Goal: Task Accomplishment & Management: Complete application form

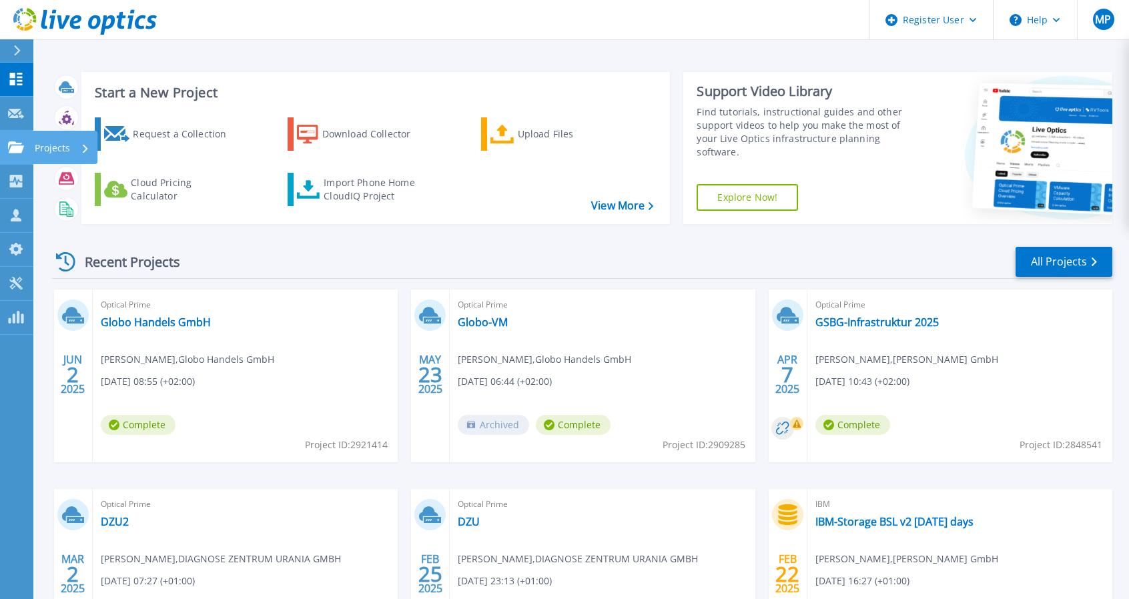
click at [17, 151] on icon at bounding box center [16, 146] width 16 height 11
click at [288, 50] on div "Start a New Project Request a Collection Download Collector Upload Files Cloud …" at bounding box center [580, 349] width 1095 height 699
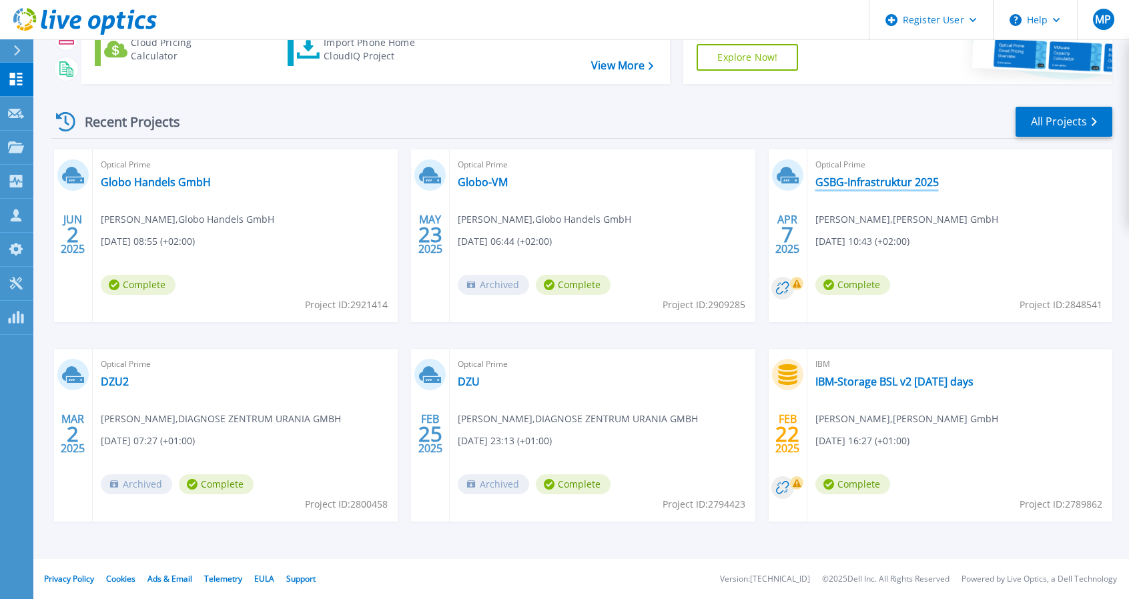
click at [889, 182] on link "GSBG-Infrastruktur 2025" at bounding box center [876, 181] width 123 height 13
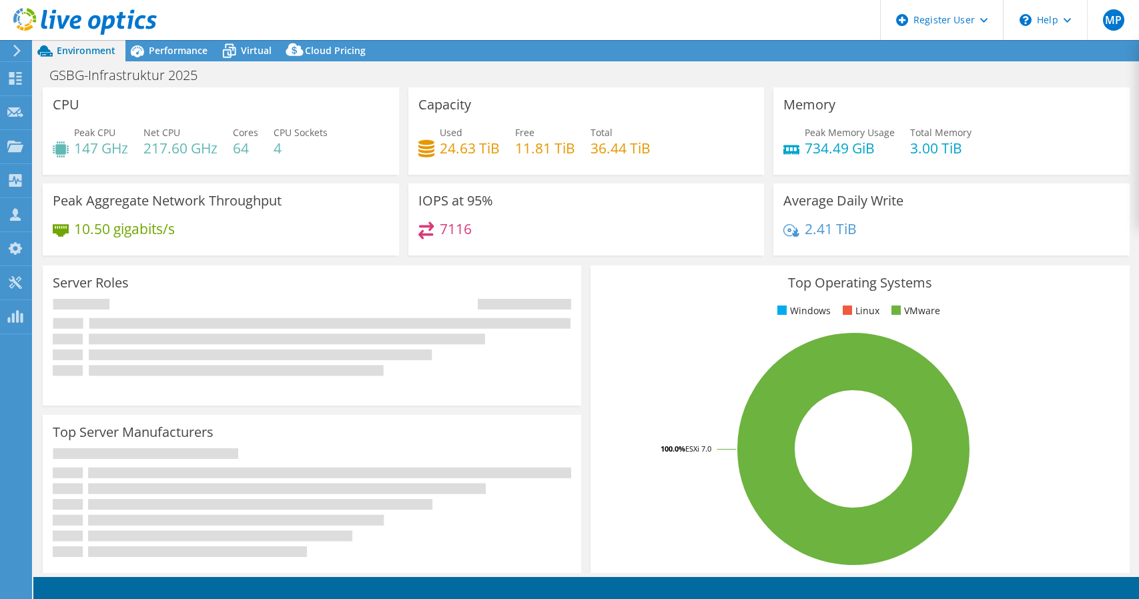
select select "EUFrankfurt"
select select "EUR"
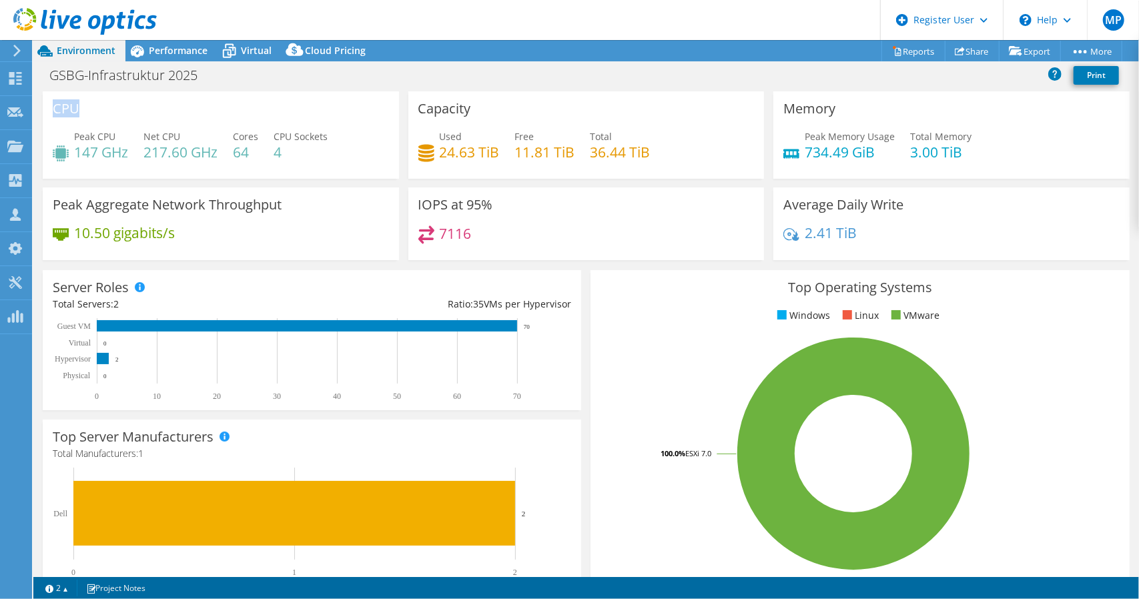
drag, startPoint x: 53, startPoint y: 102, endPoint x: 151, endPoint y: 102, distance: 98.7
click at [151, 102] on div "CPU Peak CPU 147 GHz Net CPU 217.60 GHz Cores 64 CPU Sockets 4" at bounding box center [221, 134] width 356 height 87
drag, startPoint x: 415, startPoint y: 204, endPoint x: 517, endPoint y: 206, distance: 102.1
click at [517, 206] on div "IOPS at 95% 7116" at bounding box center [586, 223] width 356 height 73
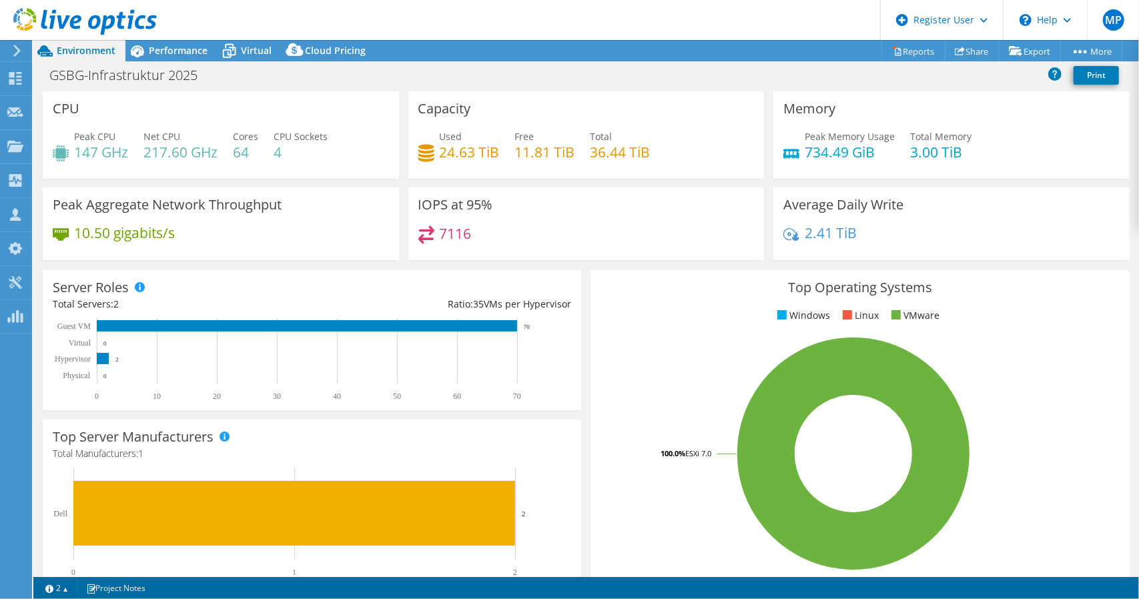
click at [517, 206] on div "IOPS at 95% 7116" at bounding box center [586, 223] width 356 height 73
drag, startPoint x: 798, startPoint y: 206, endPoint x: 901, endPoint y: 217, distance: 103.4
click at [901, 217] on div "Average Daily Write 2.41 TiB" at bounding box center [951, 223] width 356 height 73
click at [167, 54] on span "Performance" at bounding box center [178, 50] width 59 height 13
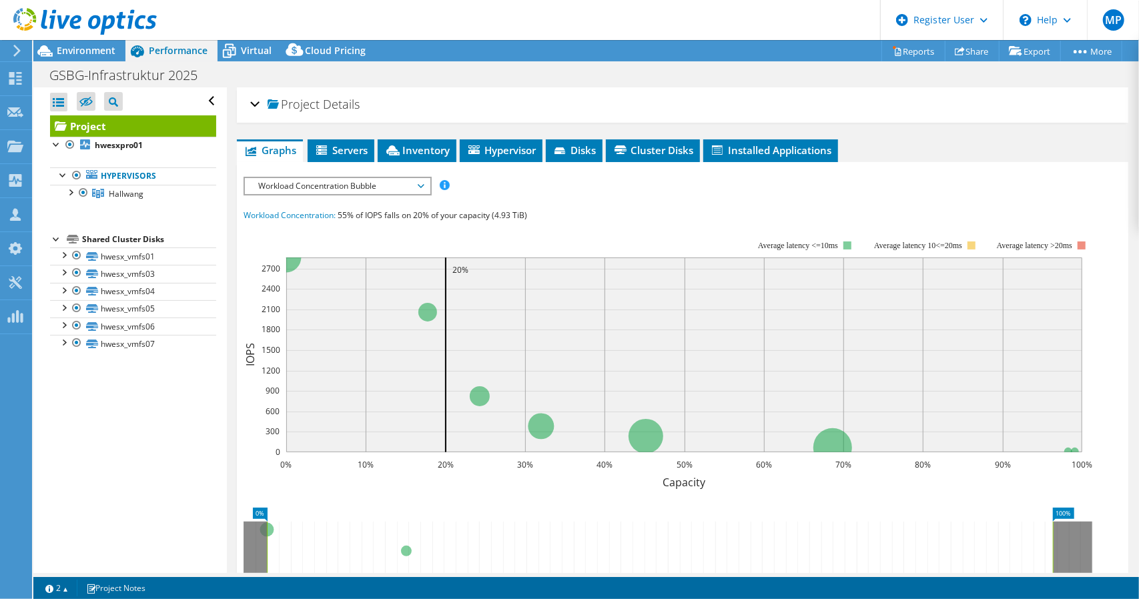
click at [384, 192] on span "Workload Concentration Bubble" at bounding box center [336, 186] width 171 height 16
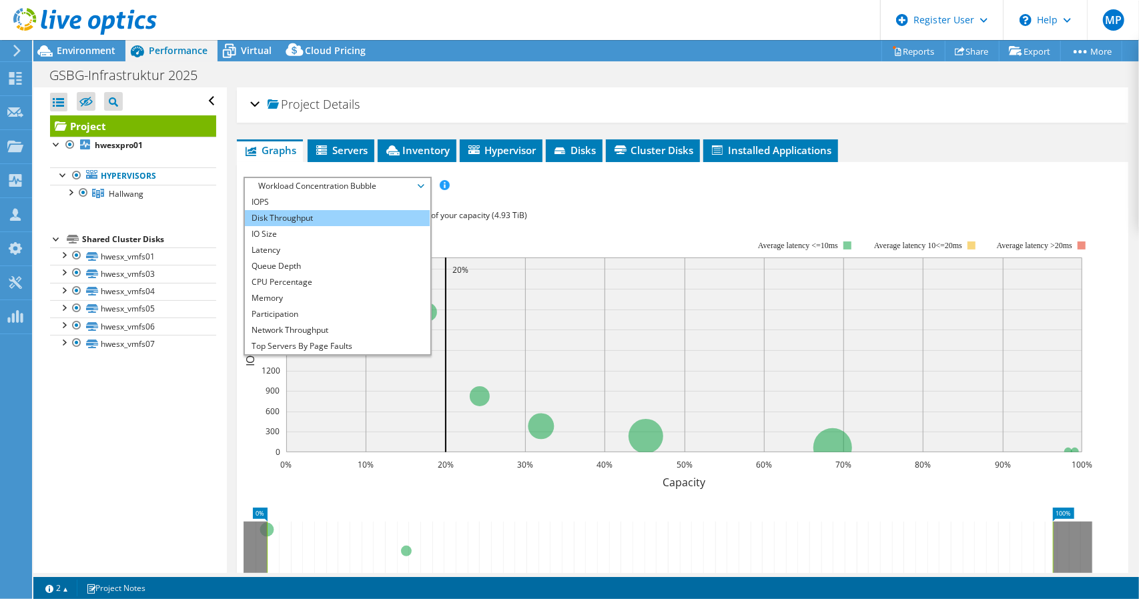
scroll to position [48, 0]
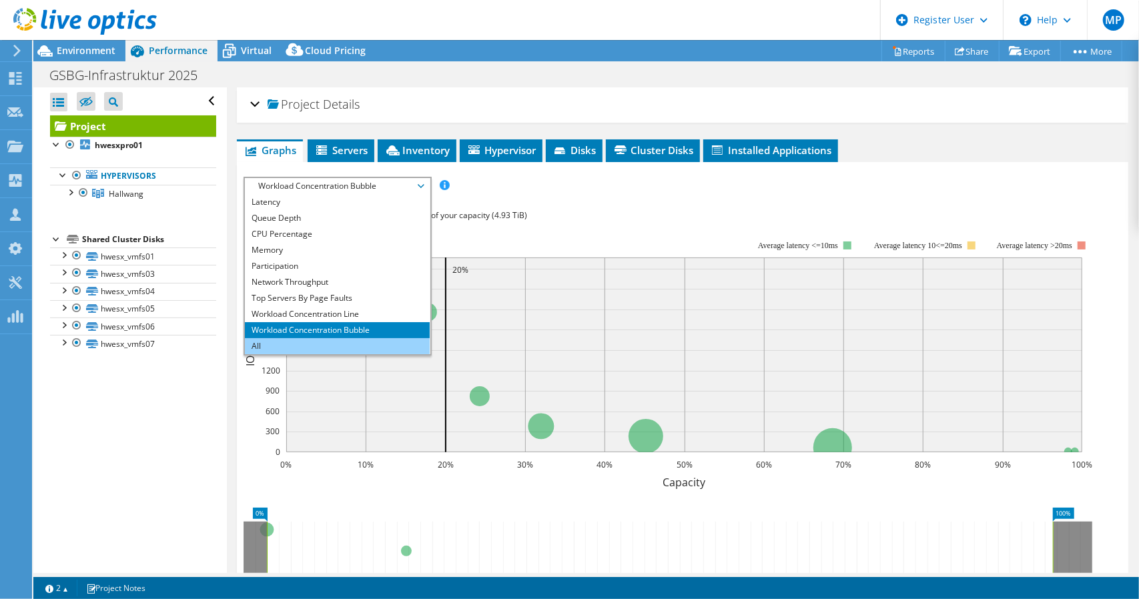
click at [284, 340] on li "All" at bounding box center [337, 346] width 185 height 16
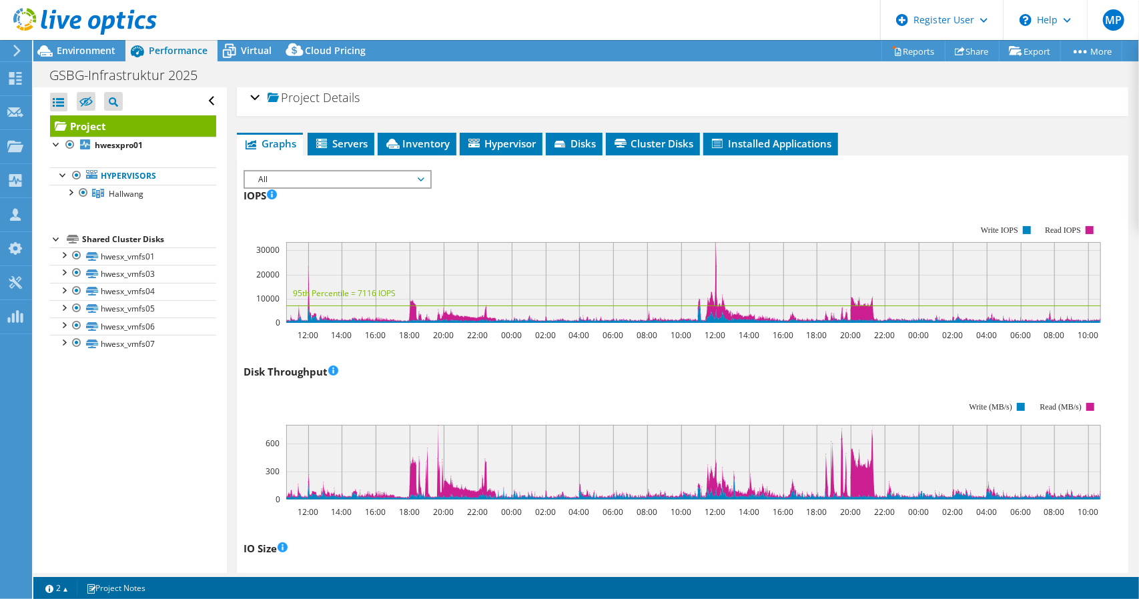
scroll to position [0, 0]
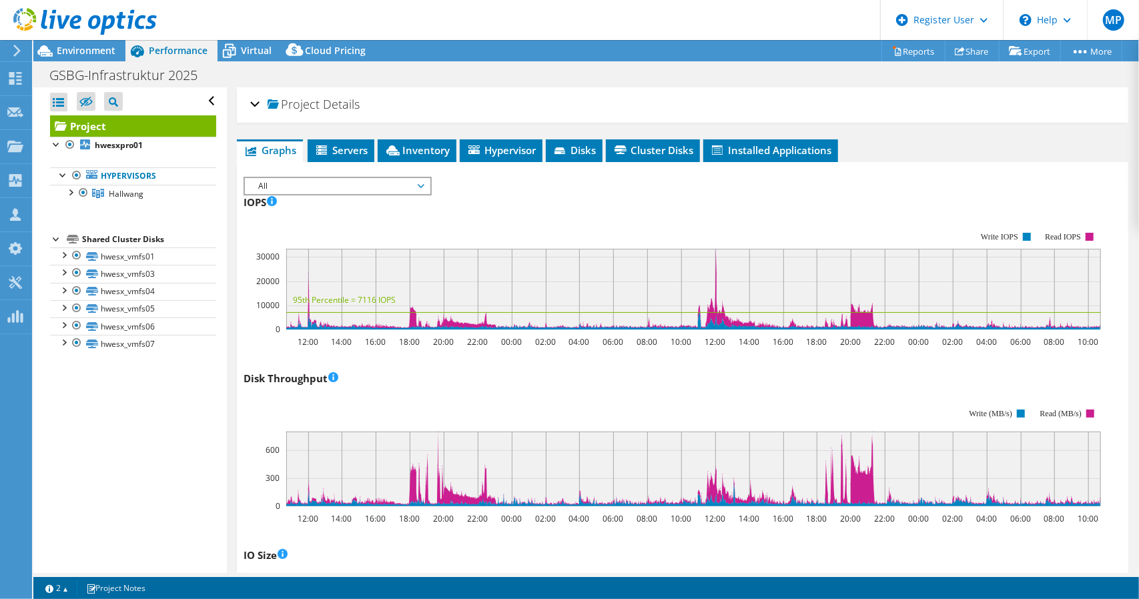
drag, startPoint x: 562, startPoint y: 246, endPoint x: 658, endPoint y: 201, distance: 106.2
click at [562, 246] on rect at bounding box center [671, 280] width 857 height 133
click at [21, 107] on icon at bounding box center [15, 112] width 16 height 13
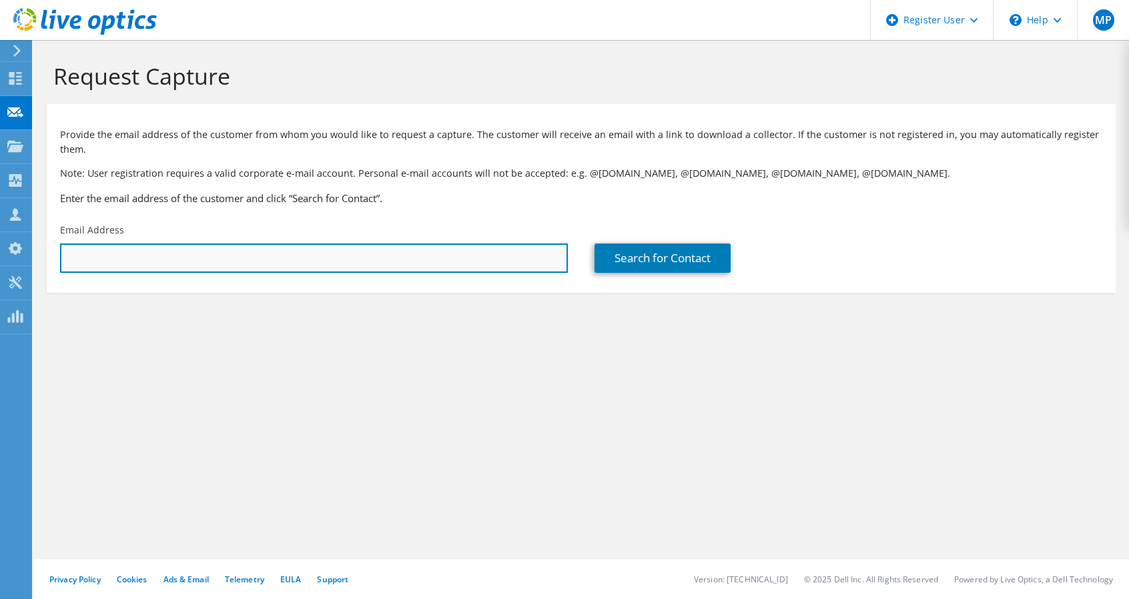
click at [112, 251] on input "text" at bounding box center [314, 257] width 508 height 29
type input "j"
click at [112, 251] on input "j" at bounding box center [314, 257] width 508 height 29
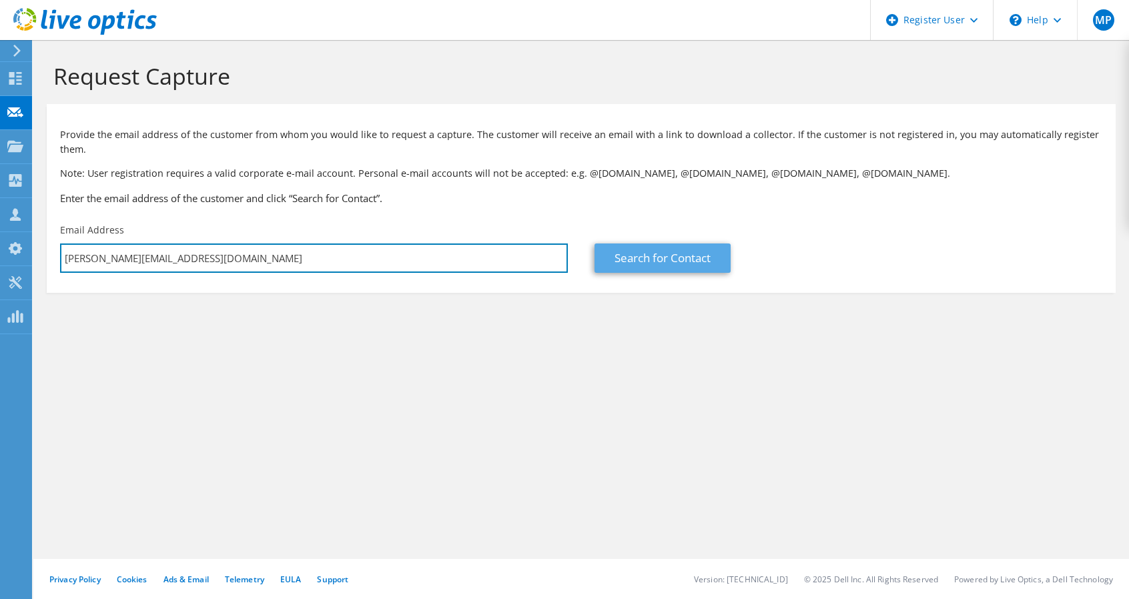
type input "seip@conceptsolutions.at"
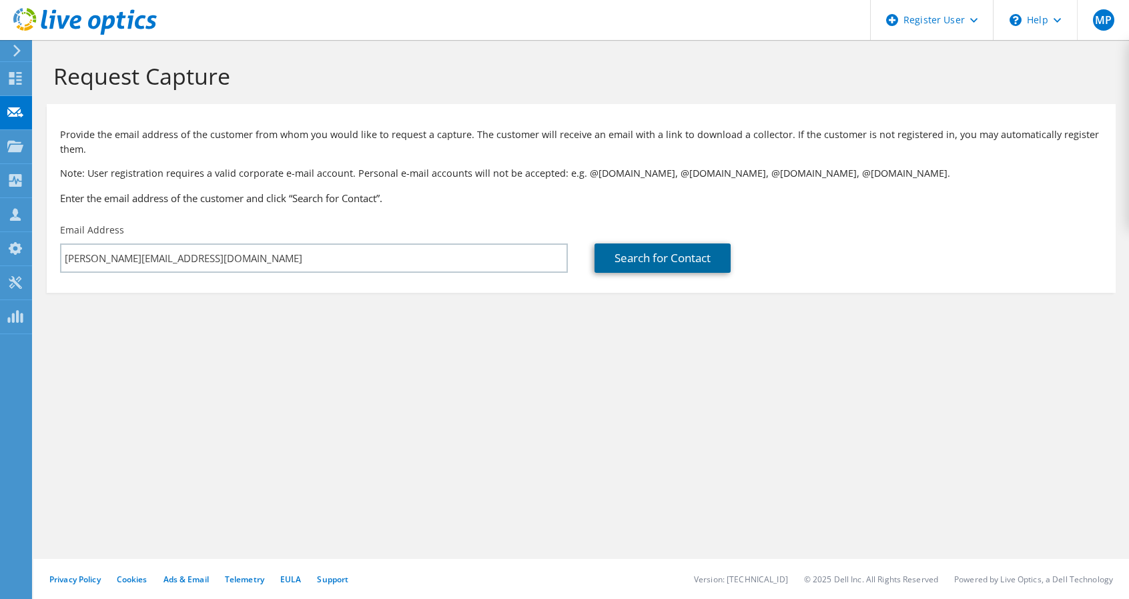
click at [673, 262] on link "Search for Contact" at bounding box center [662, 257] width 136 height 29
type input "Concept Solutions Veranstalltungs-"
type input "Johannes"
type input "Seip"
type input "Austria"
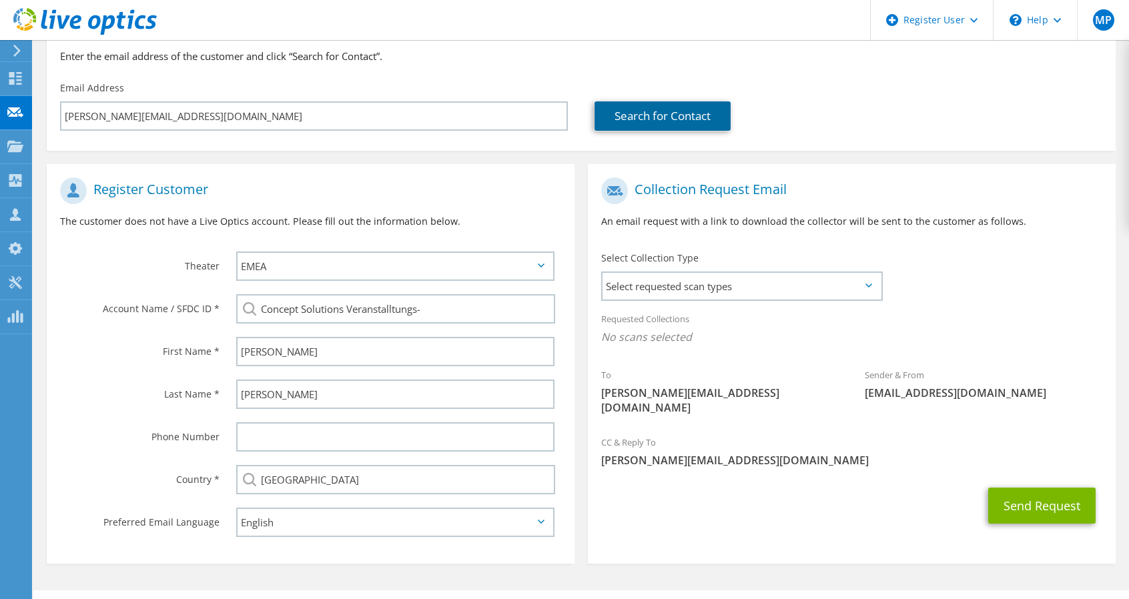
scroll to position [177, 0]
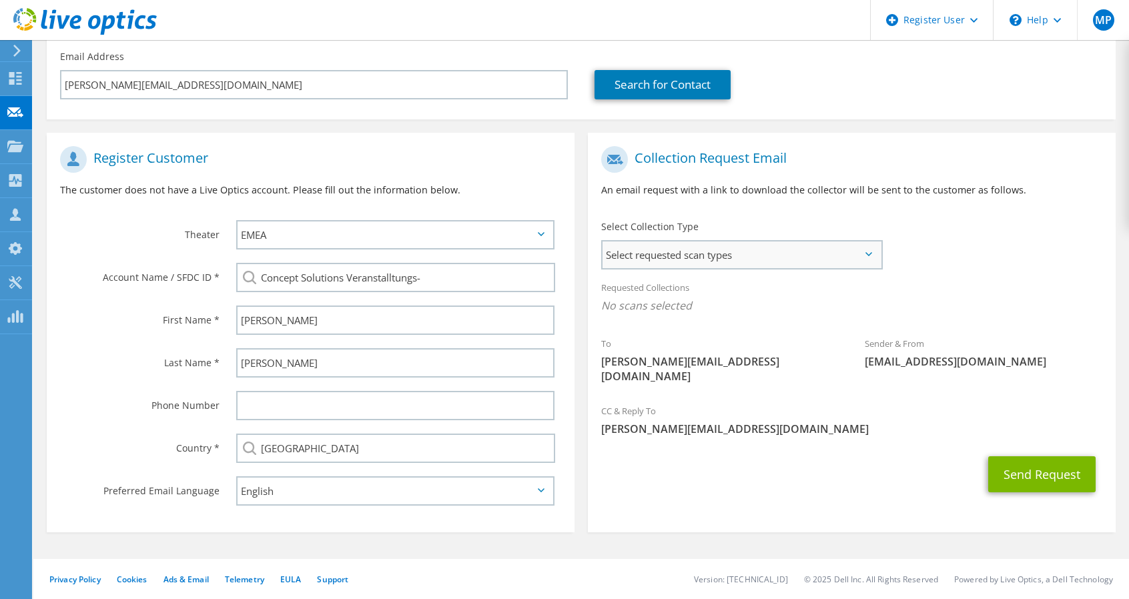
click at [771, 243] on span "Select requested scan types" at bounding box center [741, 254] width 278 height 27
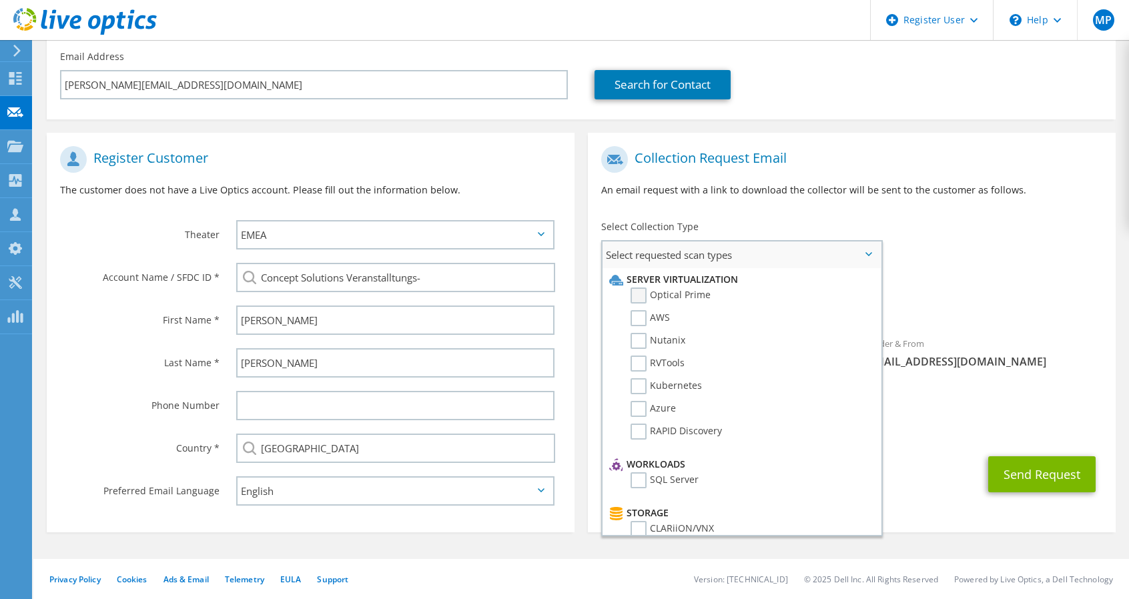
click at [637, 293] on label "Optical Prime" at bounding box center [670, 296] width 80 height 16
click at [0, 0] on input "Optical Prime" at bounding box center [0, 0] width 0 height 0
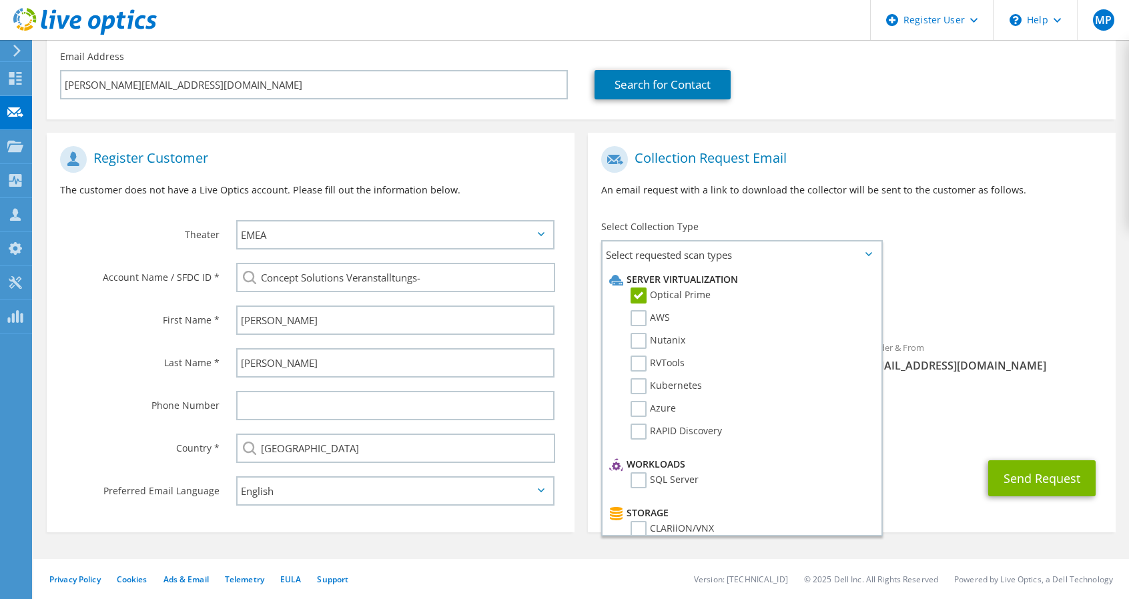
click at [950, 230] on div "To seip@conceptsolutions.at Sender & From liveoptics@liveoptics.com" at bounding box center [852, 269] width 528 height 261
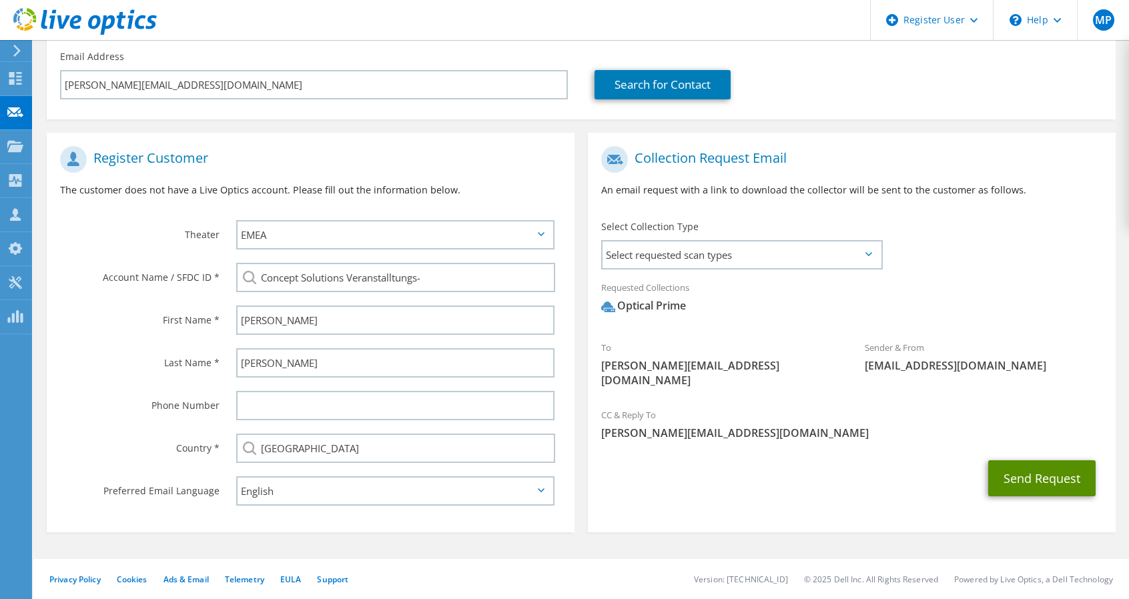
click at [1029, 460] on button "Send Request" at bounding box center [1041, 478] width 107 height 36
